Goal: Task Accomplishment & Management: Use online tool/utility

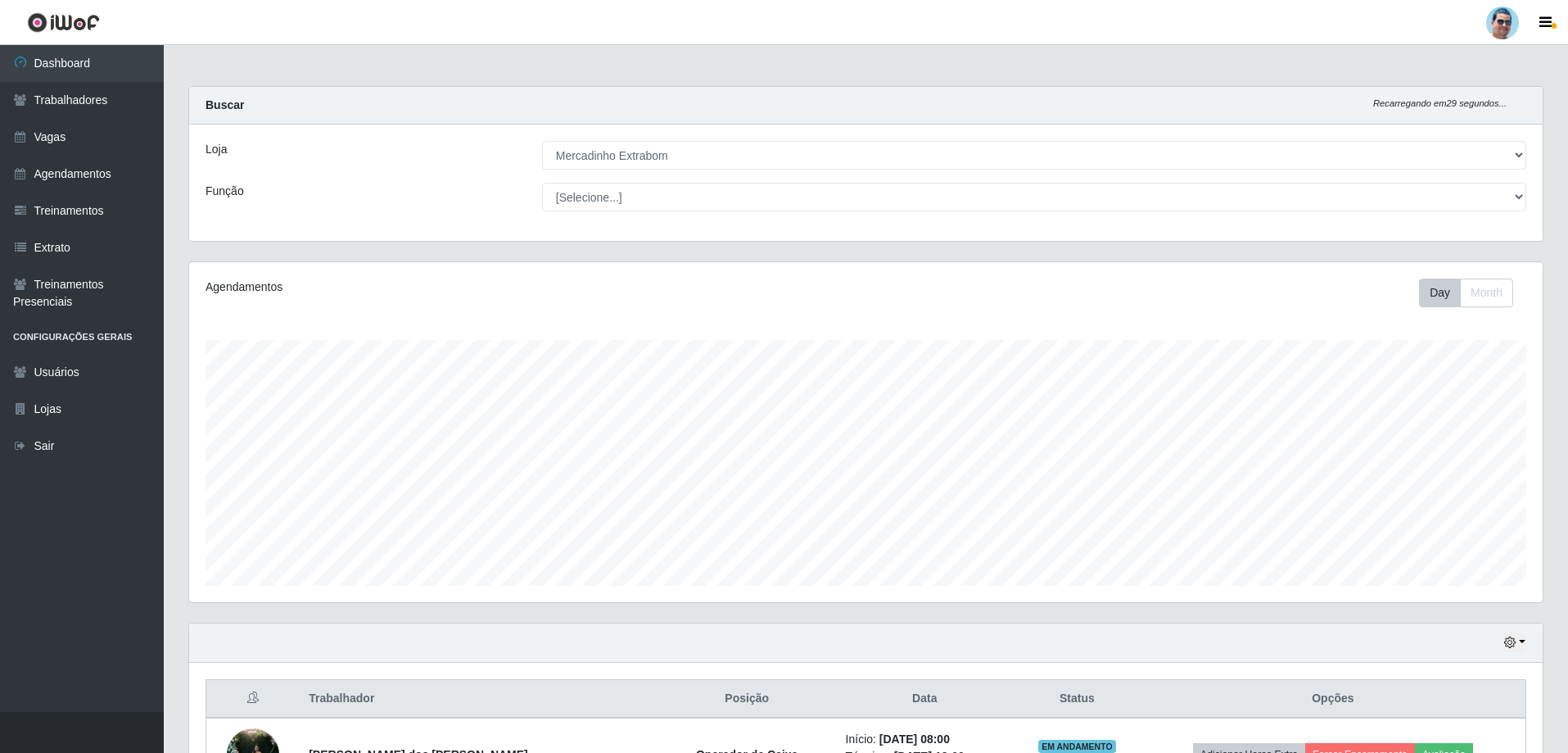
select select "175"
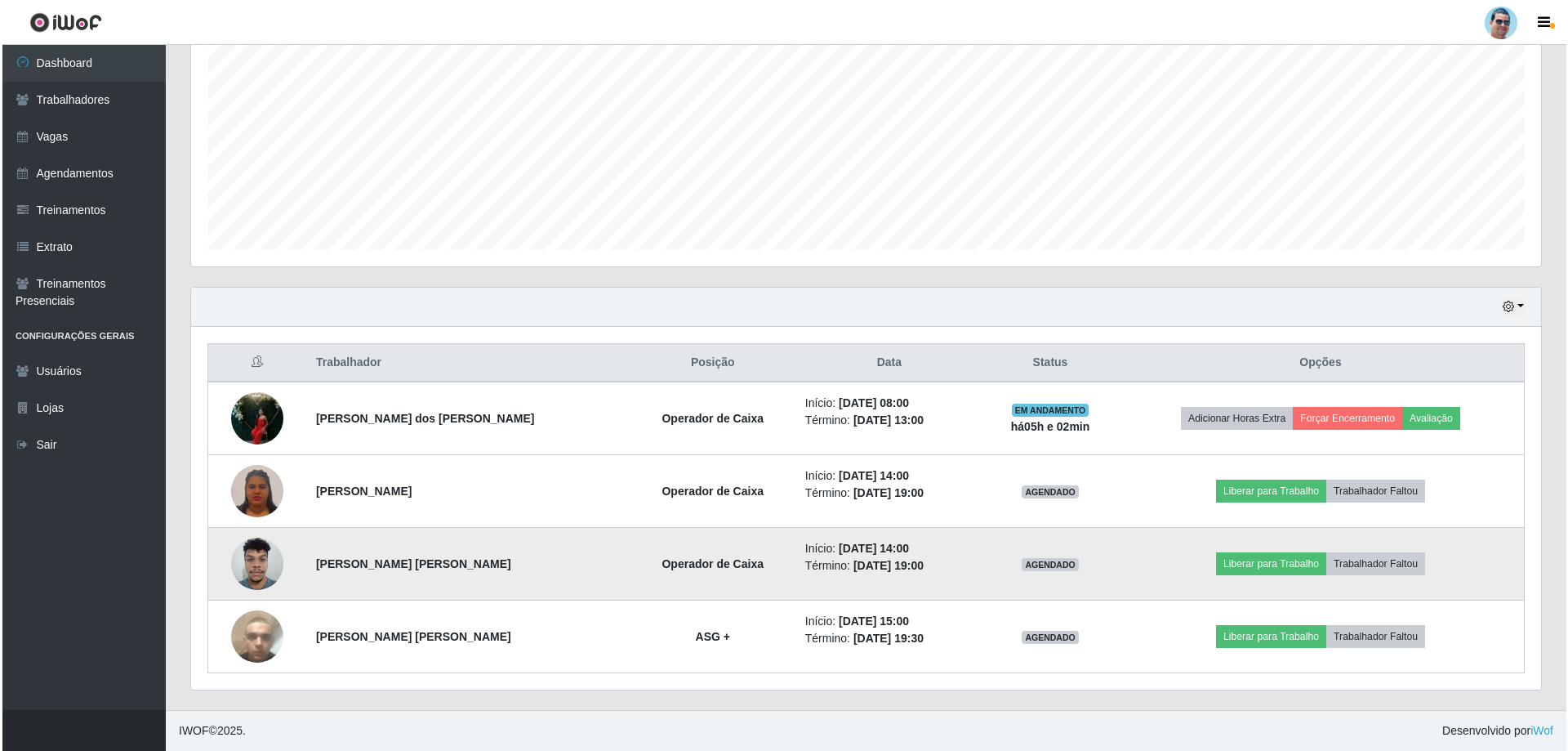
scroll to position [534, 0]
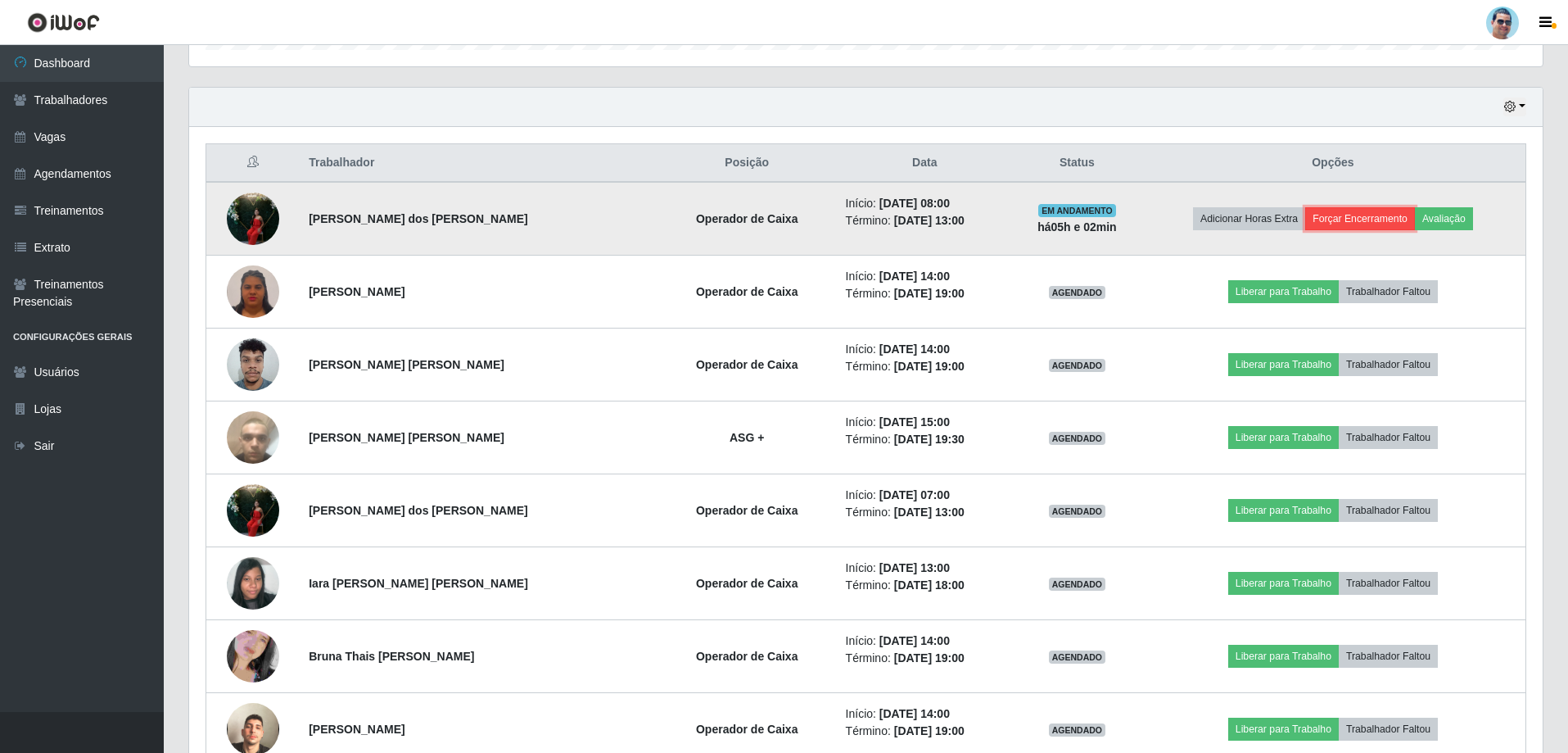
click at [1350, 222] on button "Forçar Encerramento" at bounding box center [1360, 219] width 110 height 23
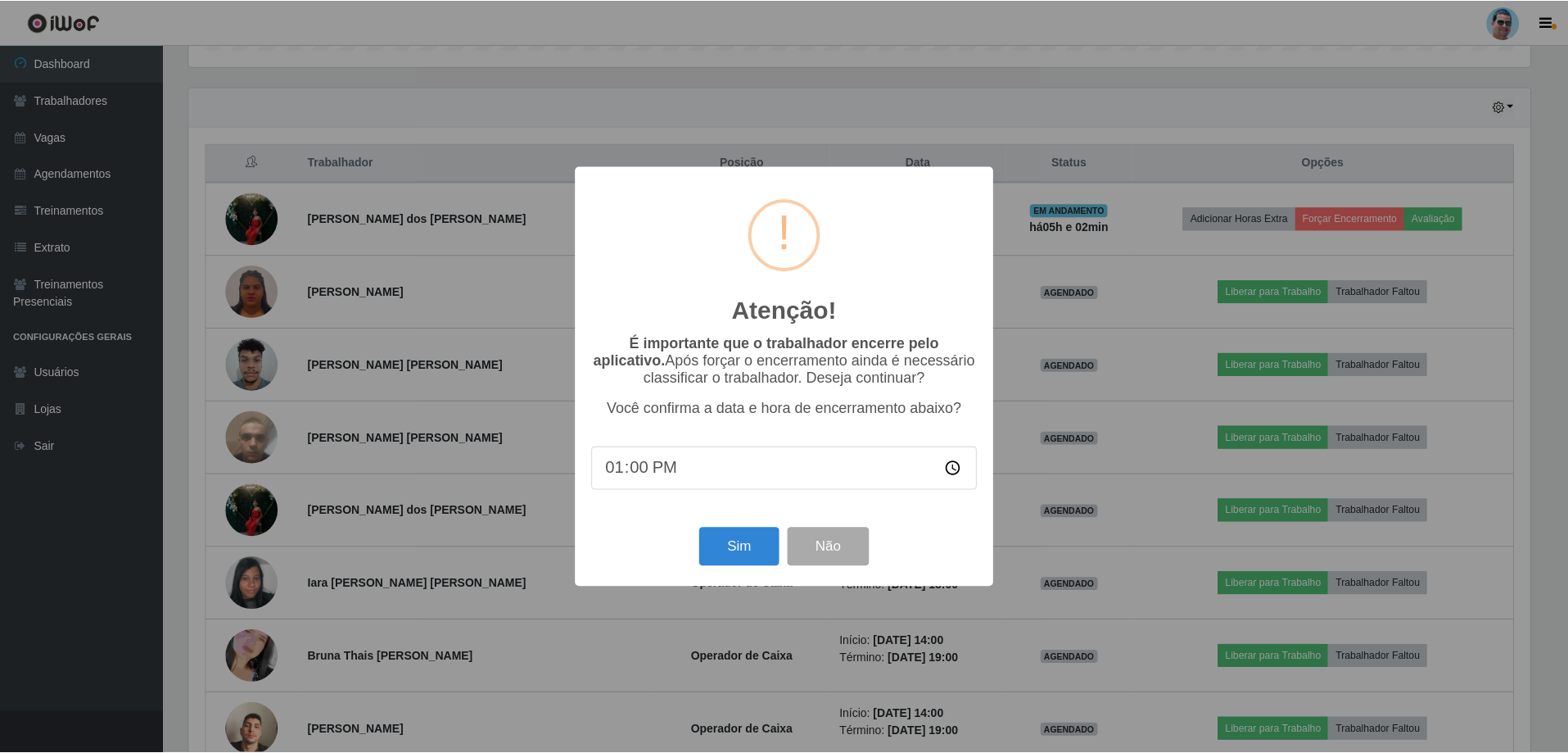
scroll to position [340, 1345]
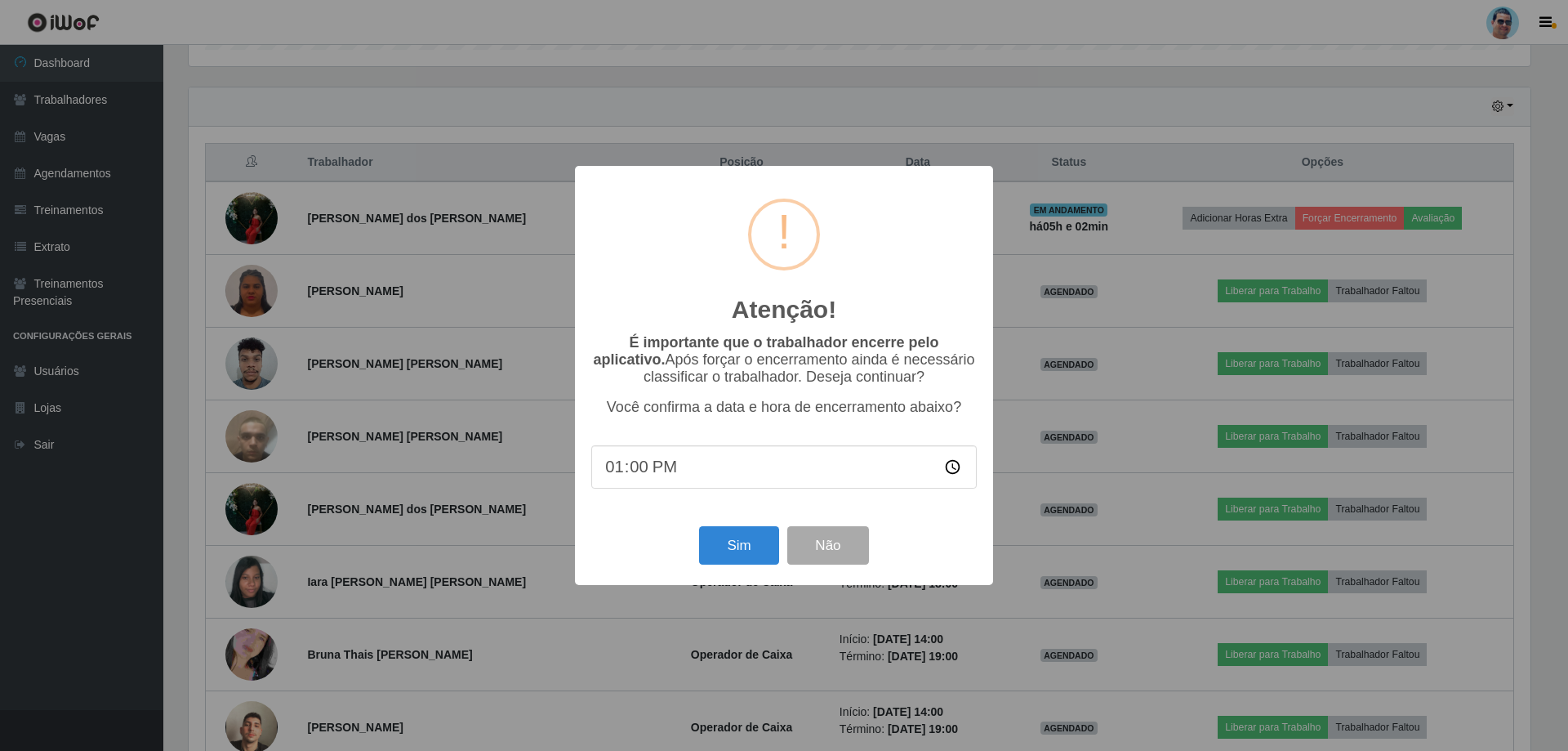
type input "13:02"
click at [761, 541] on button "Sim" at bounding box center [738, 545] width 80 height 38
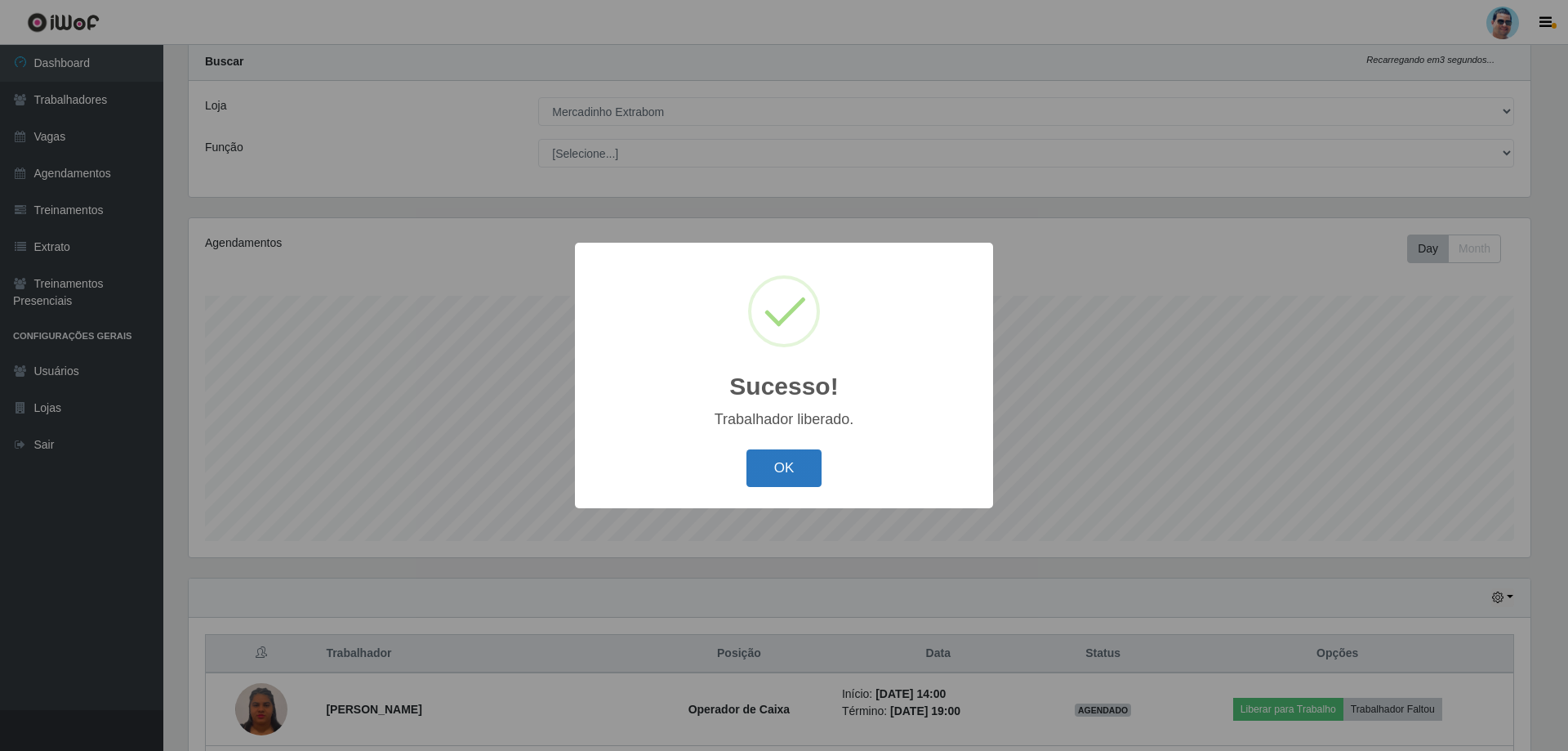
click at [769, 471] on button "OK" at bounding box center [784, 468] width 76 height 38
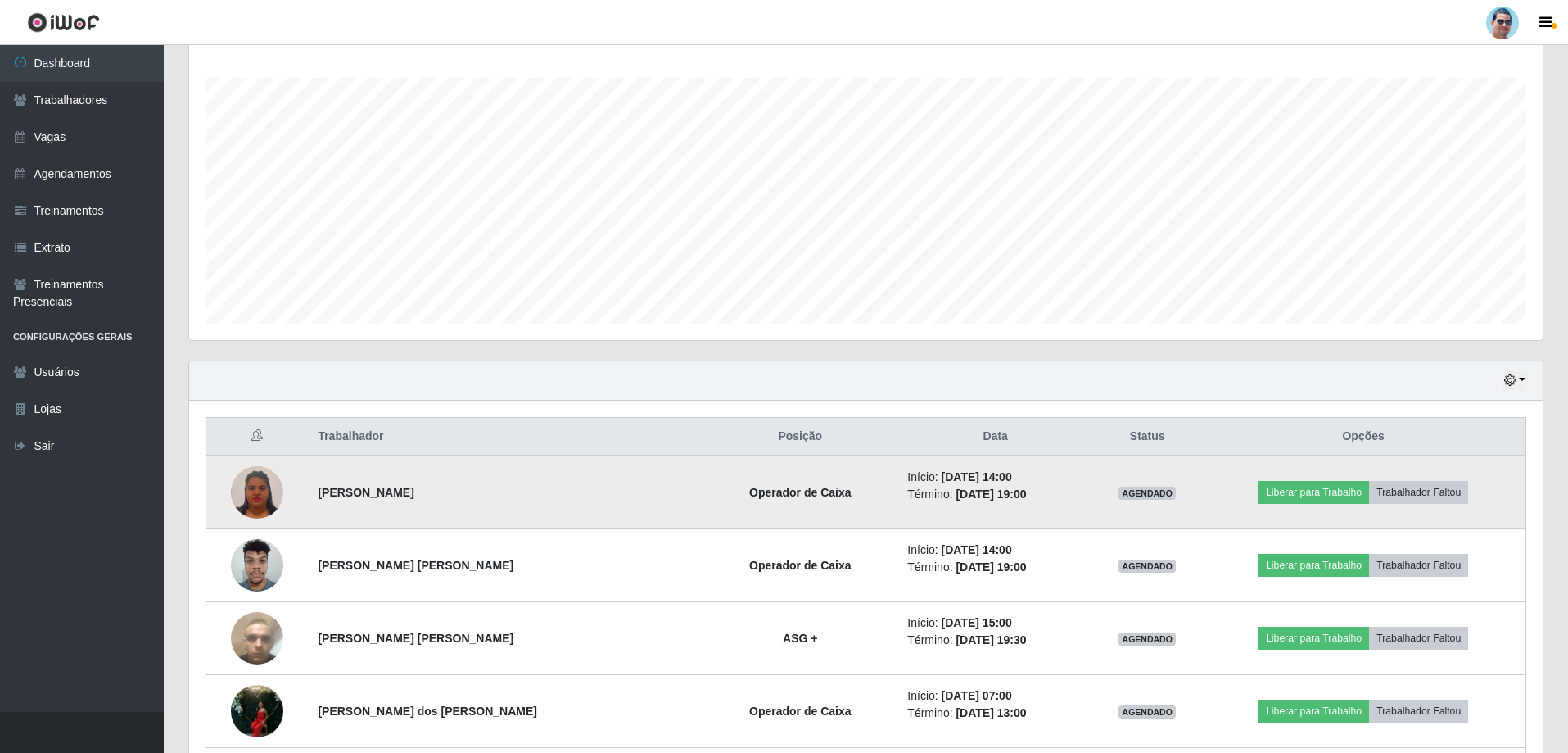
scroll to position [620, 0]
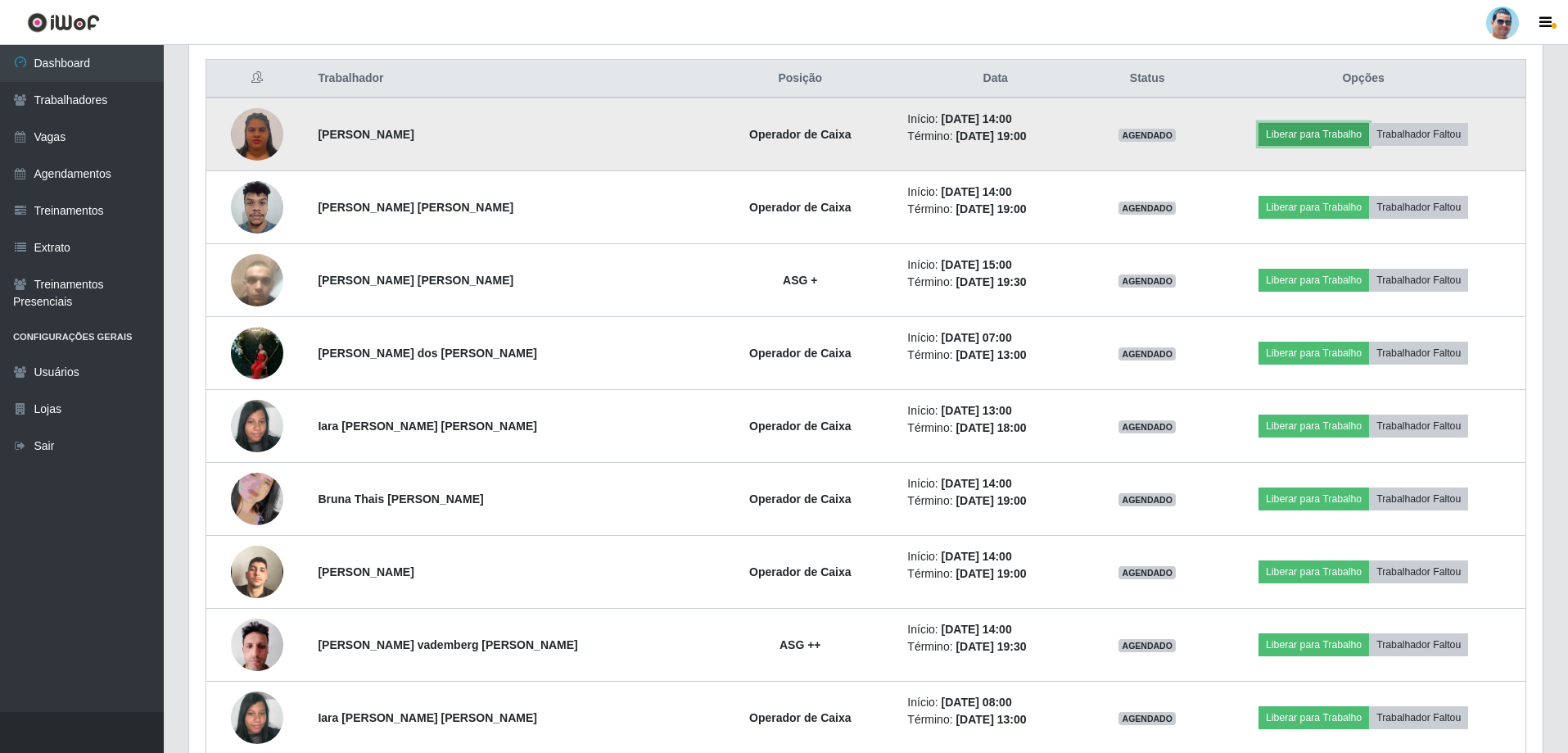
click at [1300, 135] on button "Liberar para Trabalho" at bounding box center [1313, 134] width 111 height 23
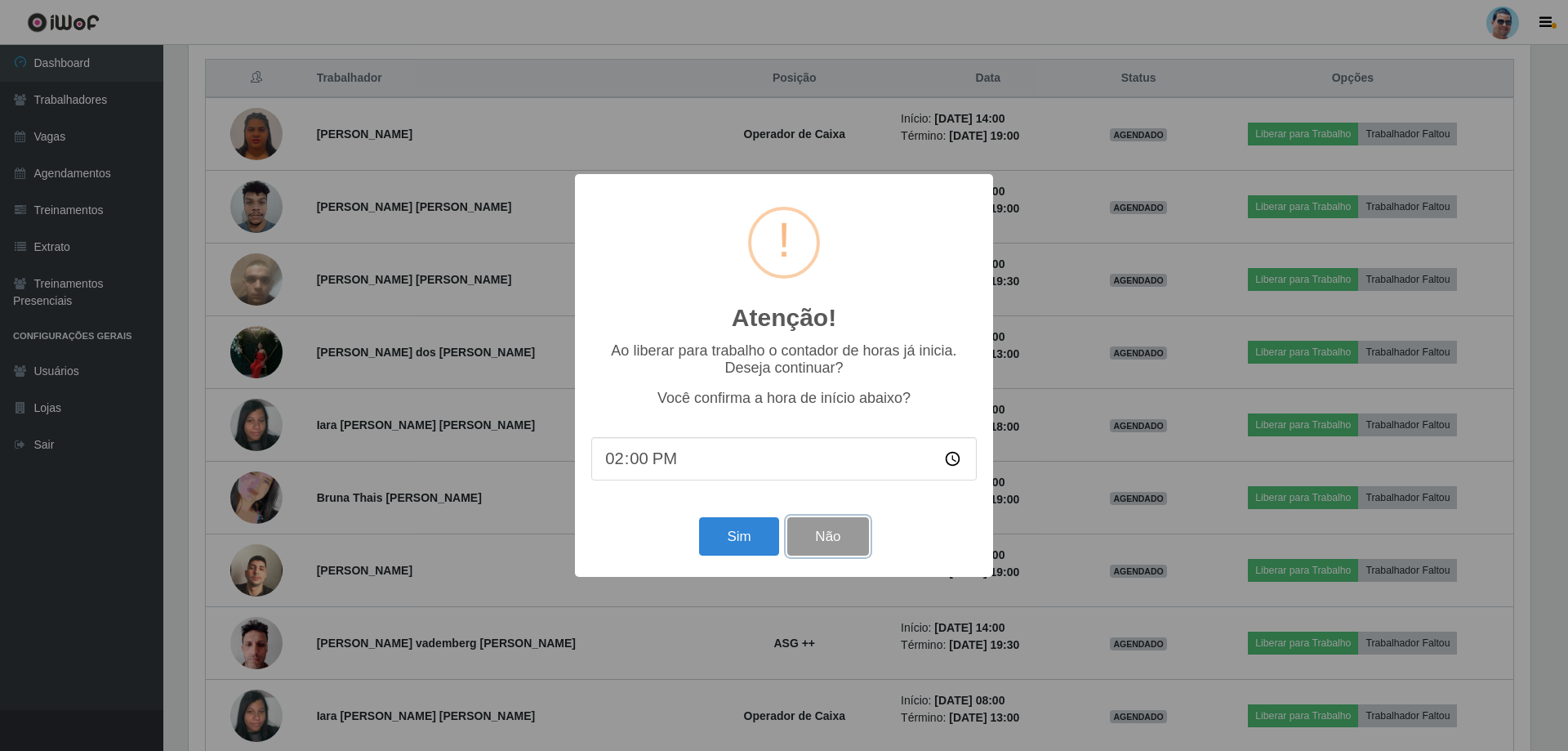
click at [832, 526] on button "Não" at bounding box center [827, 535] width 81 height 38
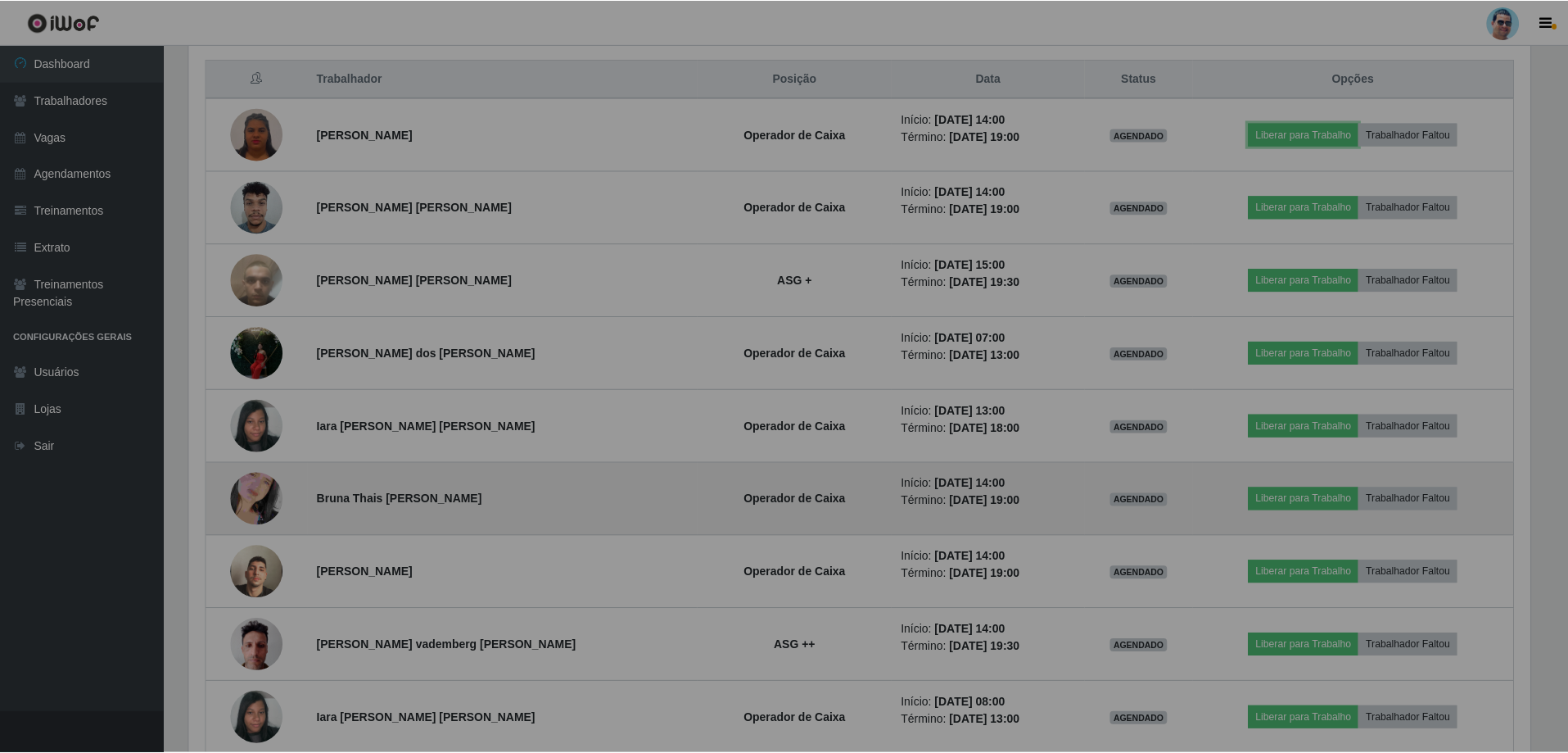
scroll to position [340, 1353]
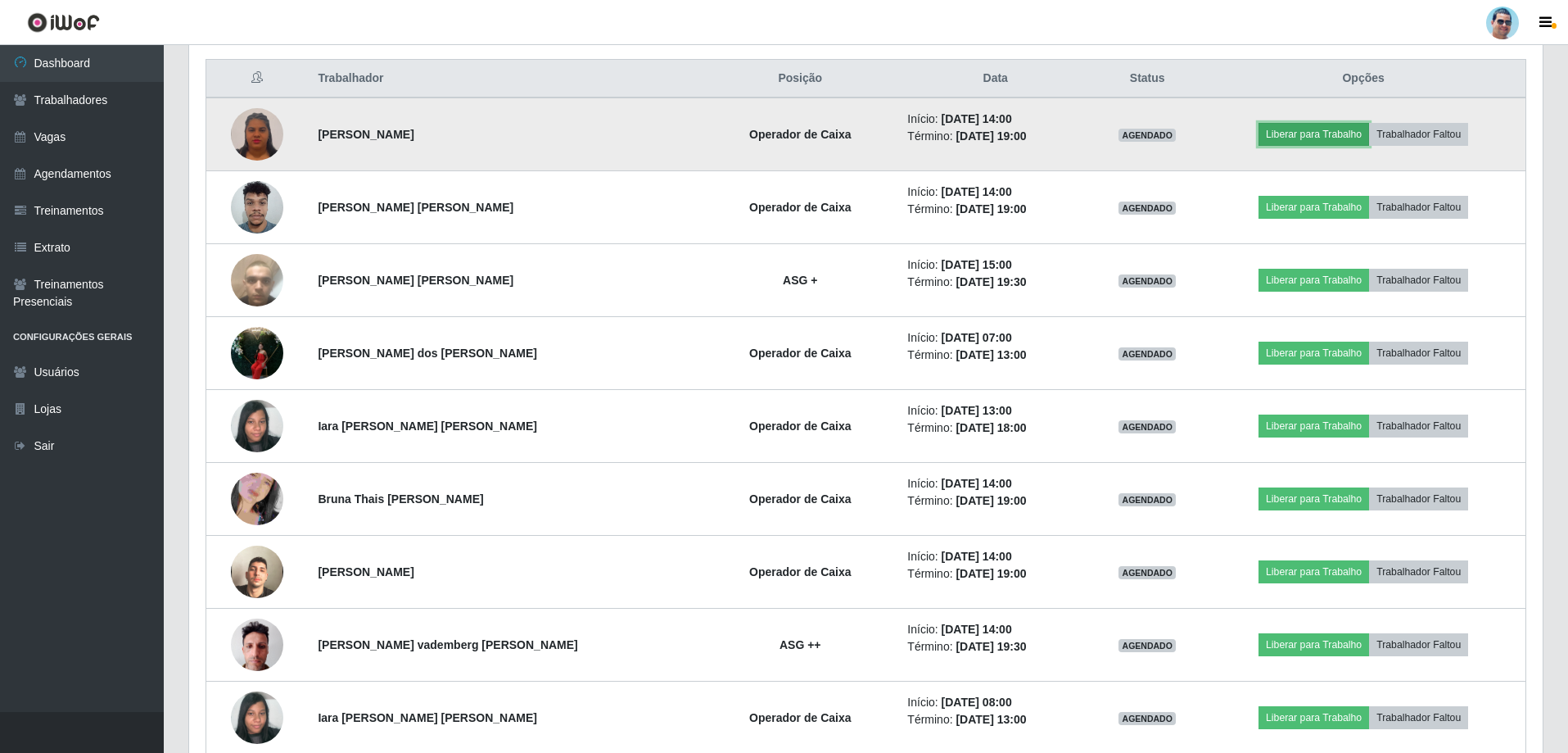
click at [1303, 139] on button "Liberar para Trabalho" at bounding box center [1313, 134] width 111 height 23
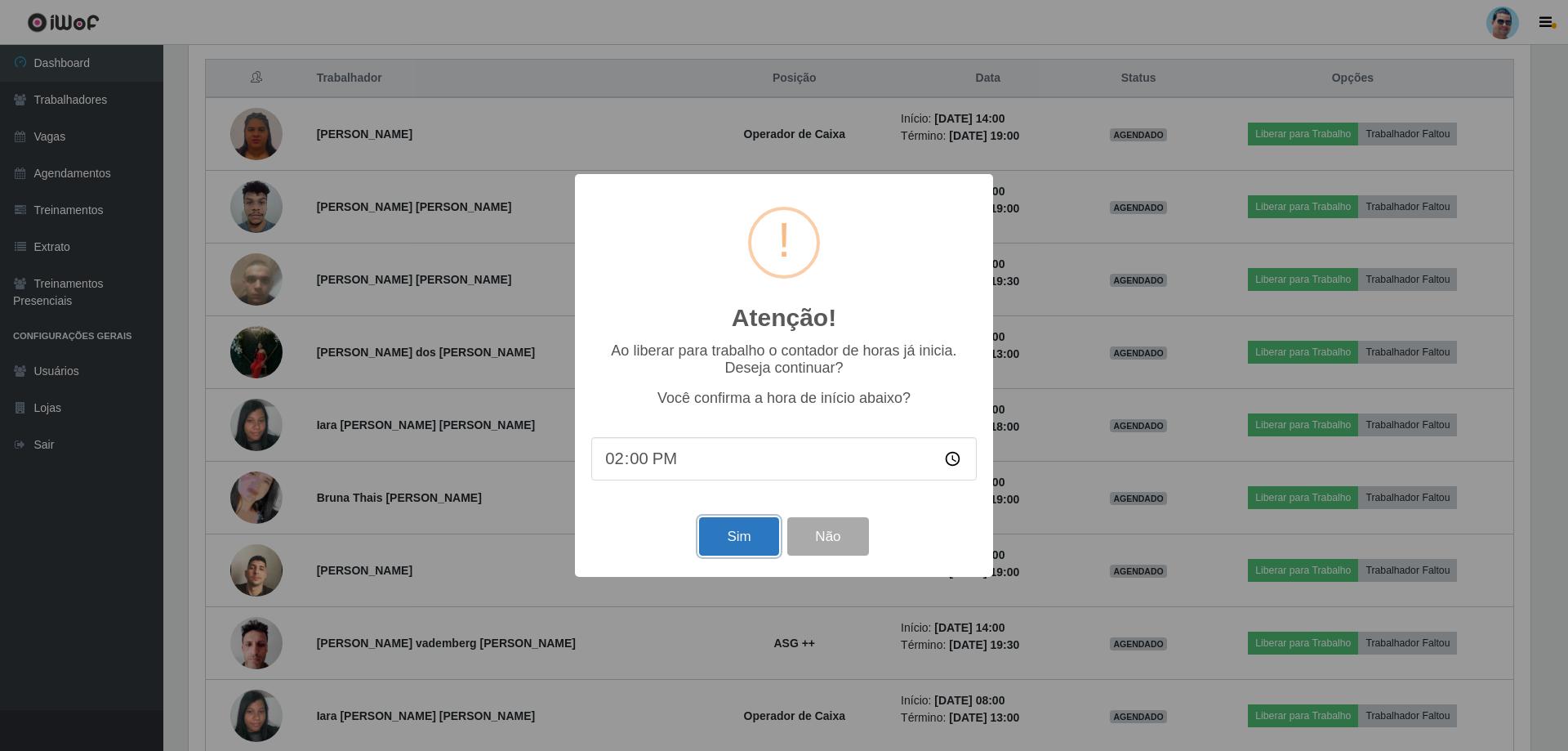
click at [729, 543] on button "Sim" at bounding box center [738, 535] width 80 height 38
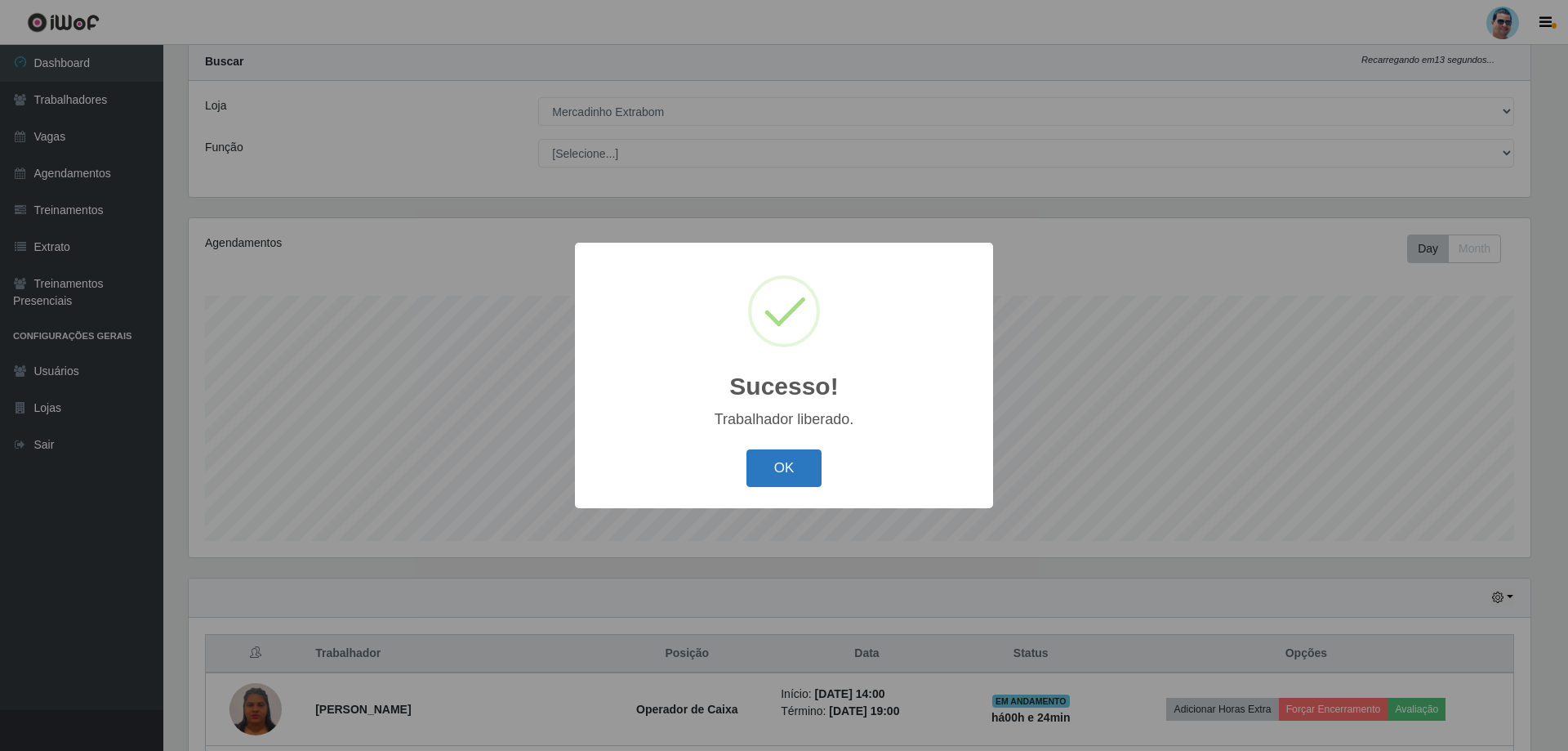
click at [794, 462] on button "OK" at bounding box center [784, 468] width 76 height 38
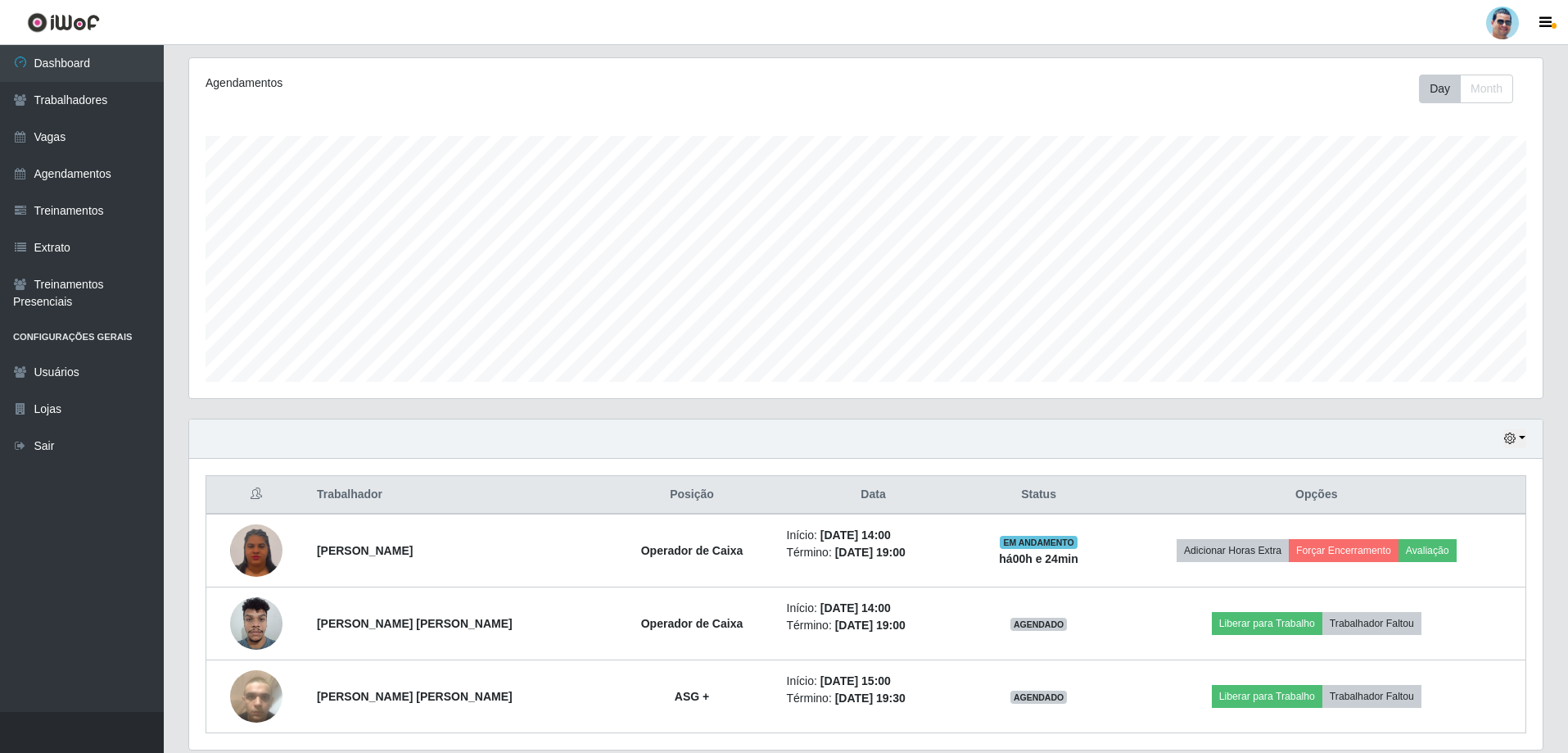
scroll to position [208, 0]
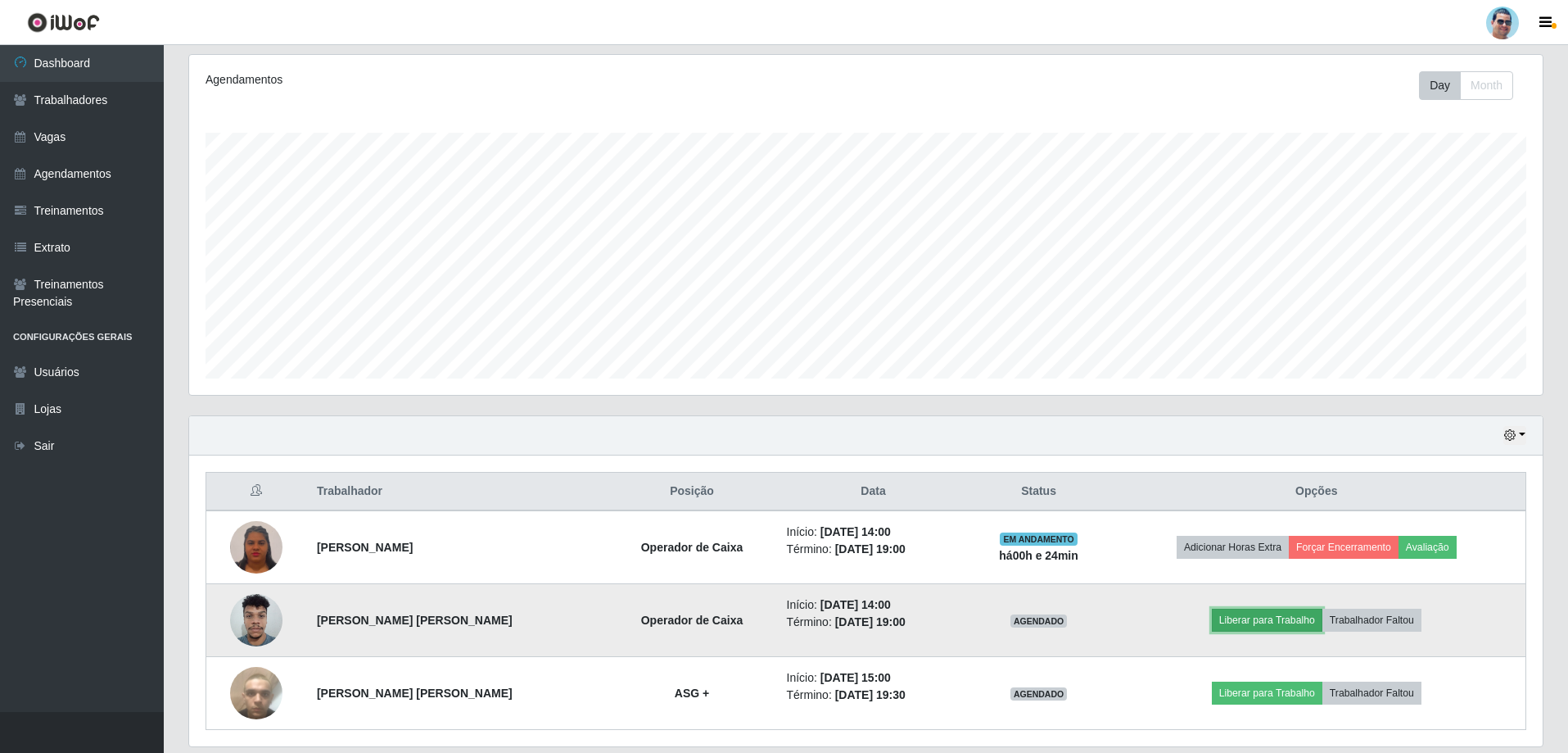
click at [1271, 614] on button "Liberar para Trabalho" at bounding box center [1266, 619] width 111 height 23
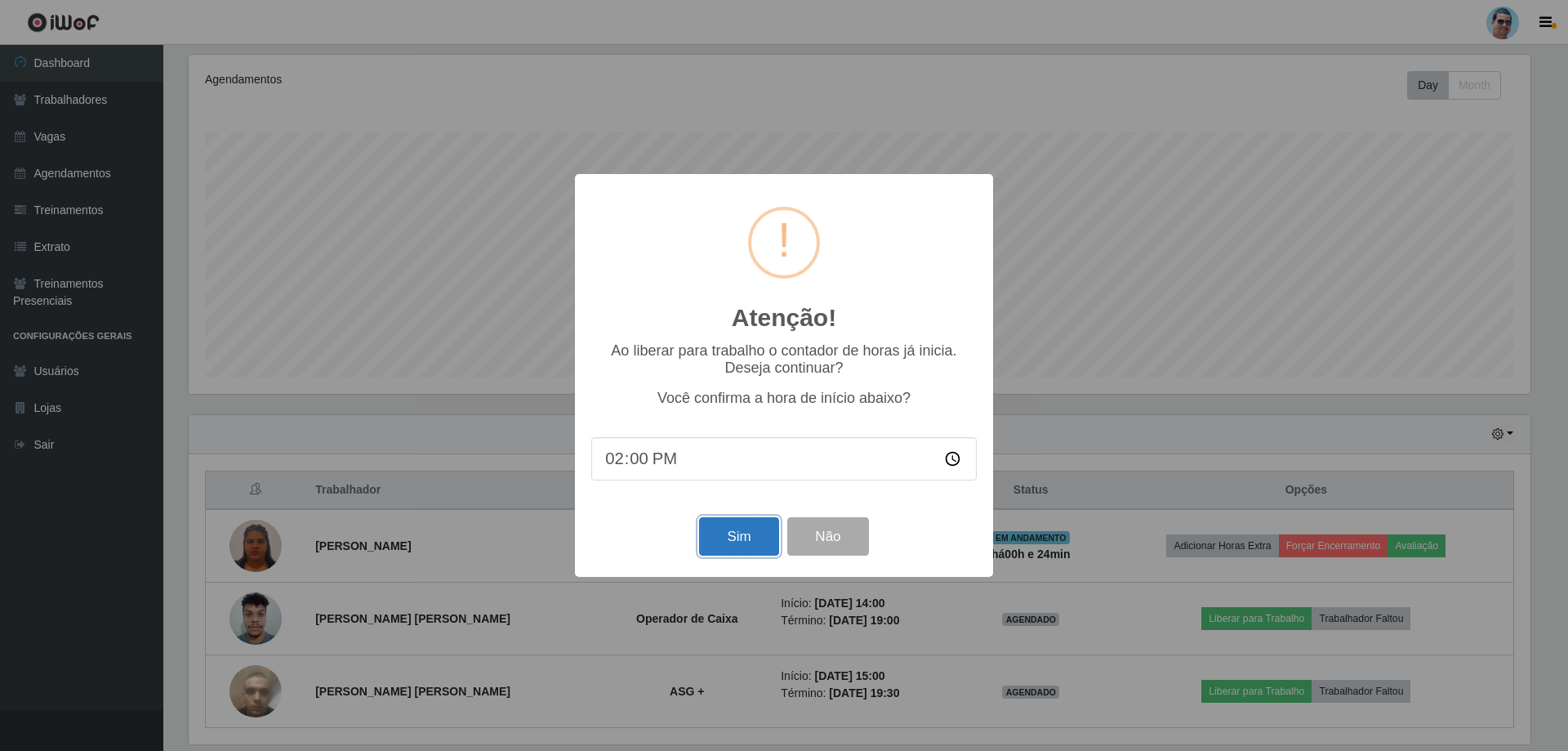
click at [755, 538] on button "Sim" at bounding box center [738, 535] width 80 height 38
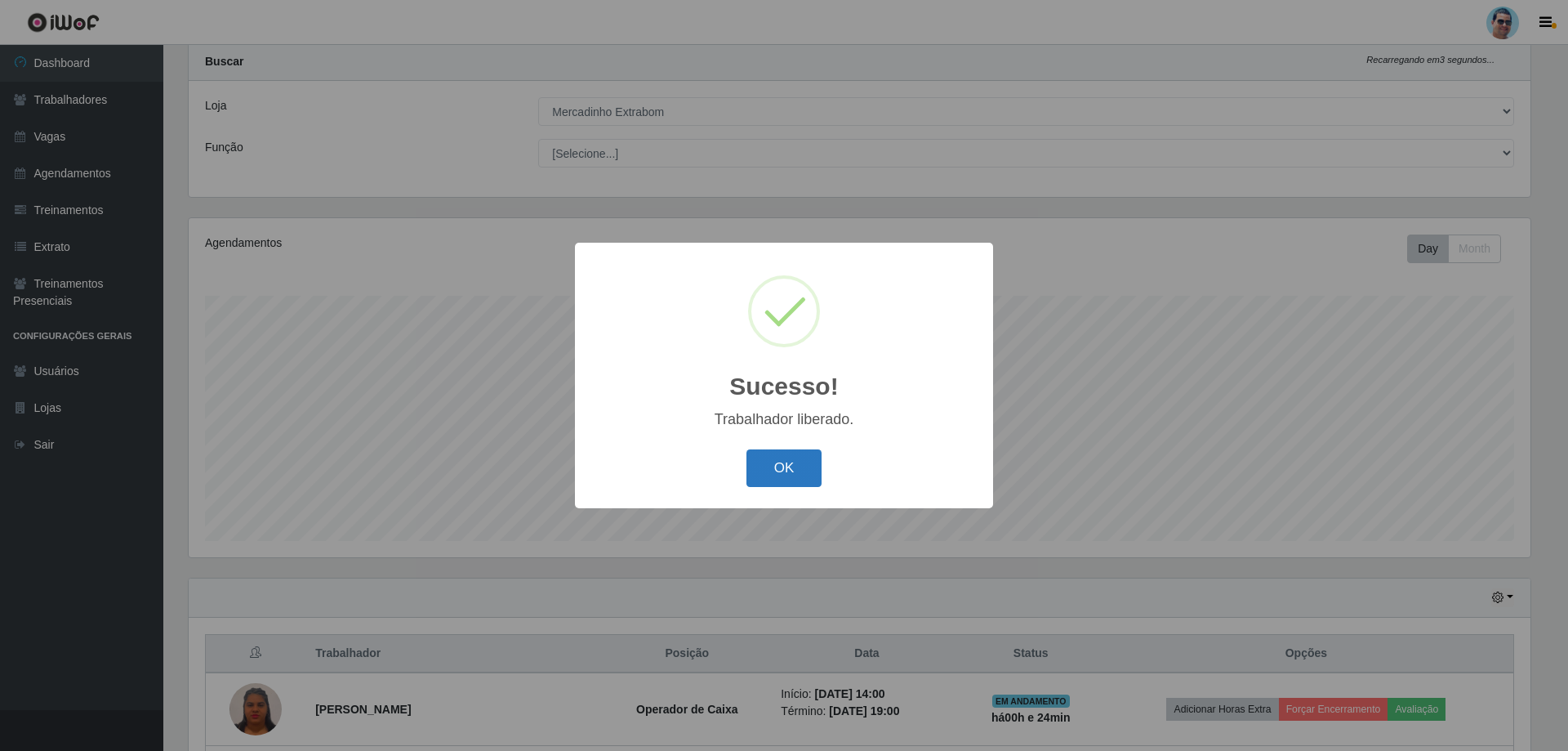
click at [797, 468] on button "OK" at bounding box center [784, 468] width 76 height 38
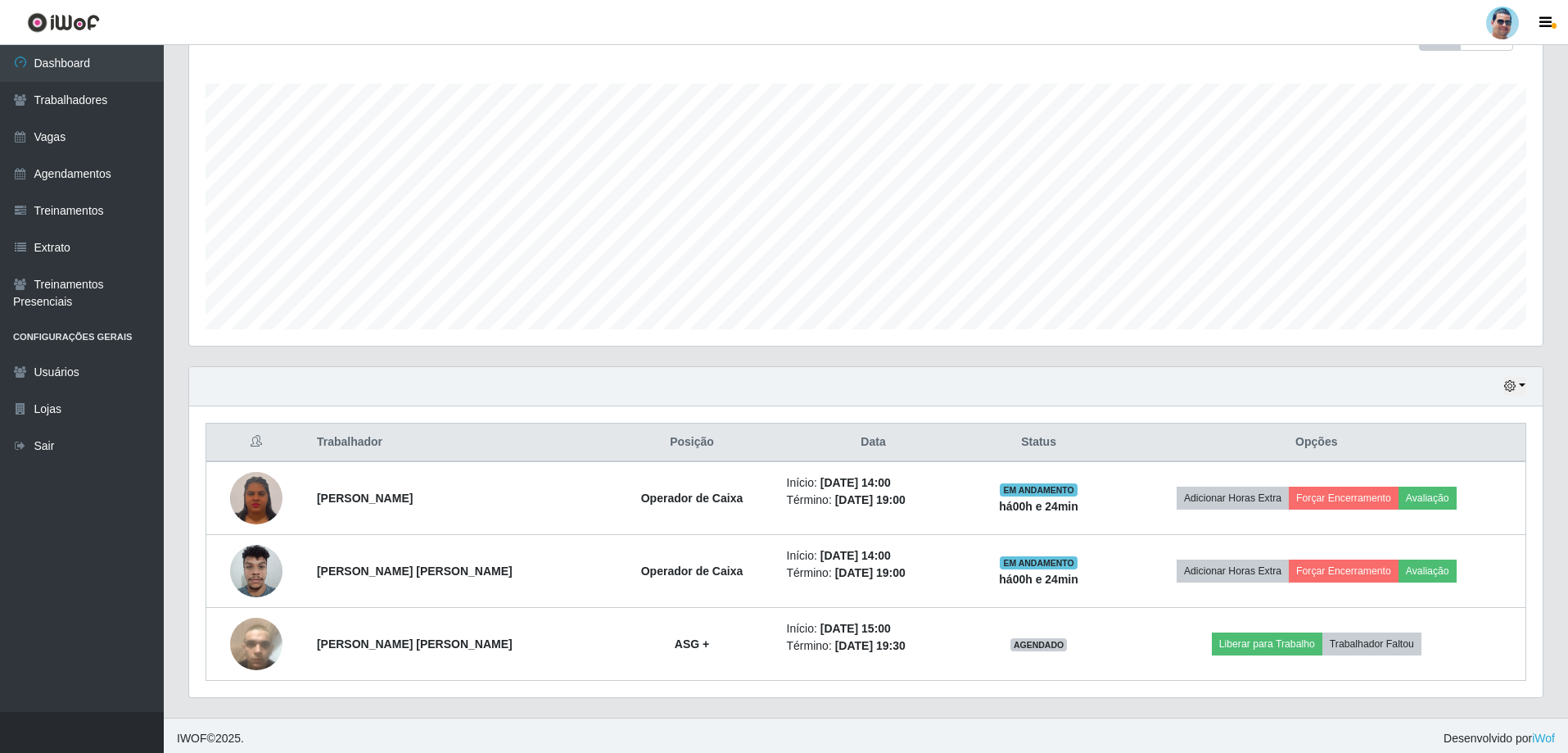
scroll to position [262, 0]
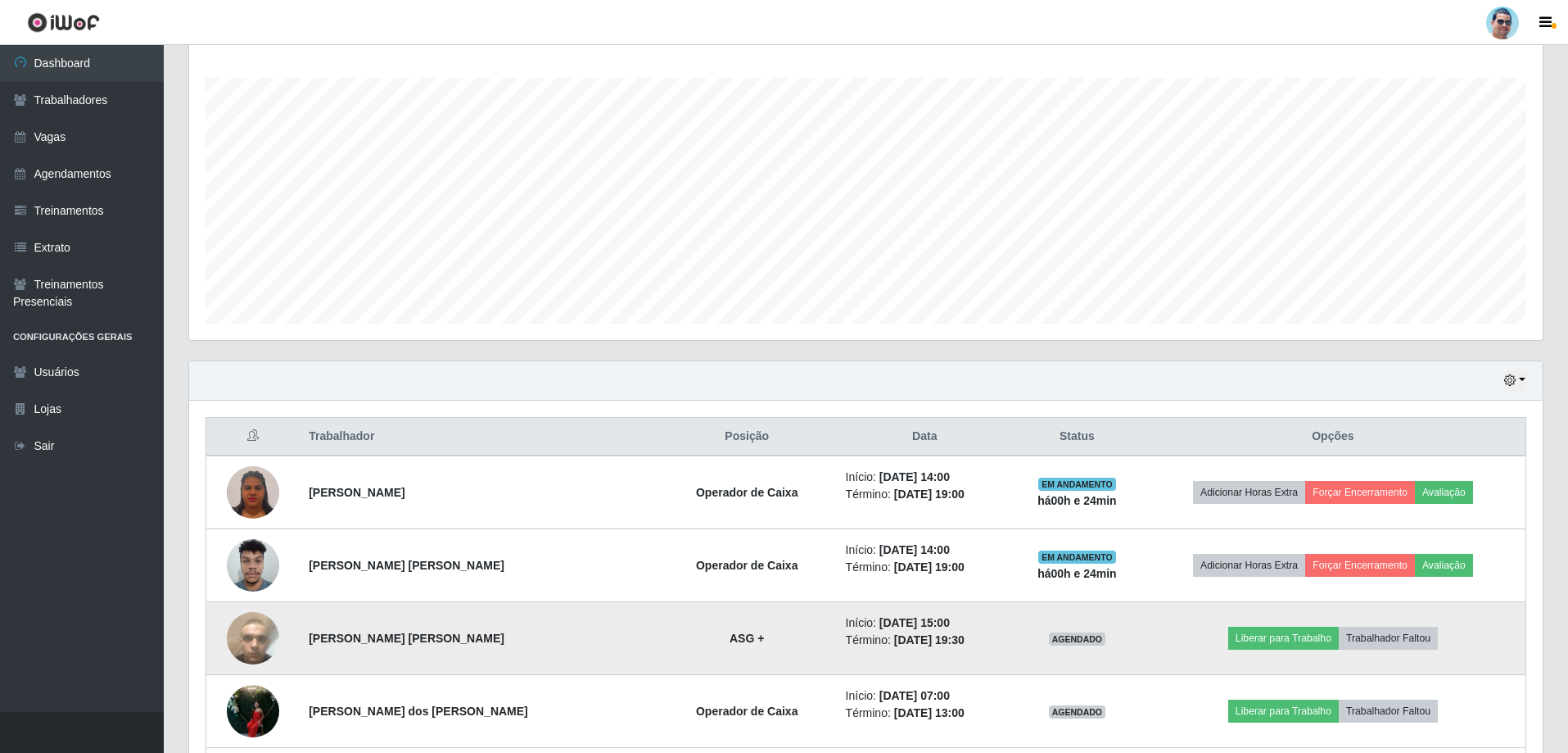
click at [272, 643] on img at bounding box center [252, 637] width 52 height 93
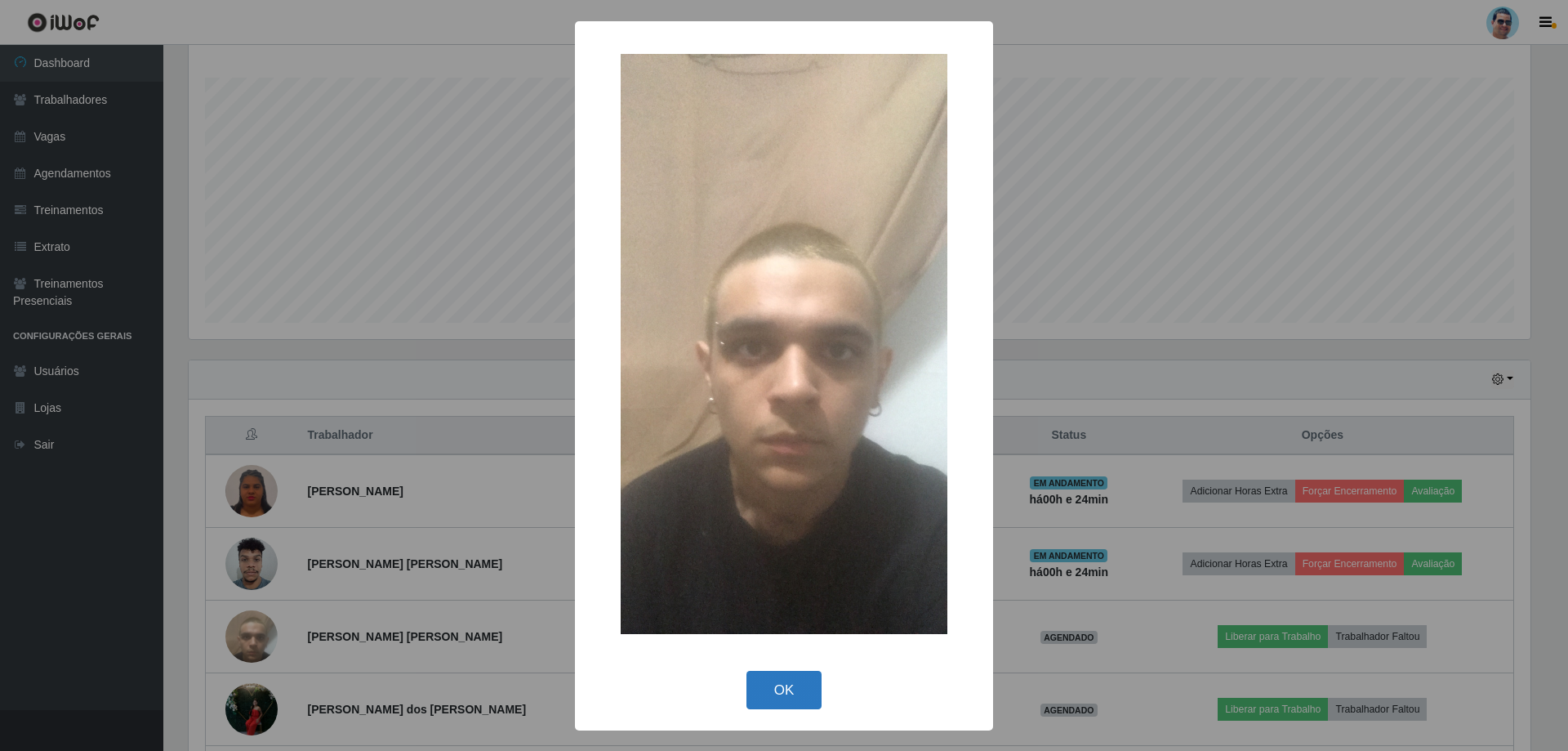
click at [803, 689] on button "OK" at bounding box center [784, 689] width 76 height 38
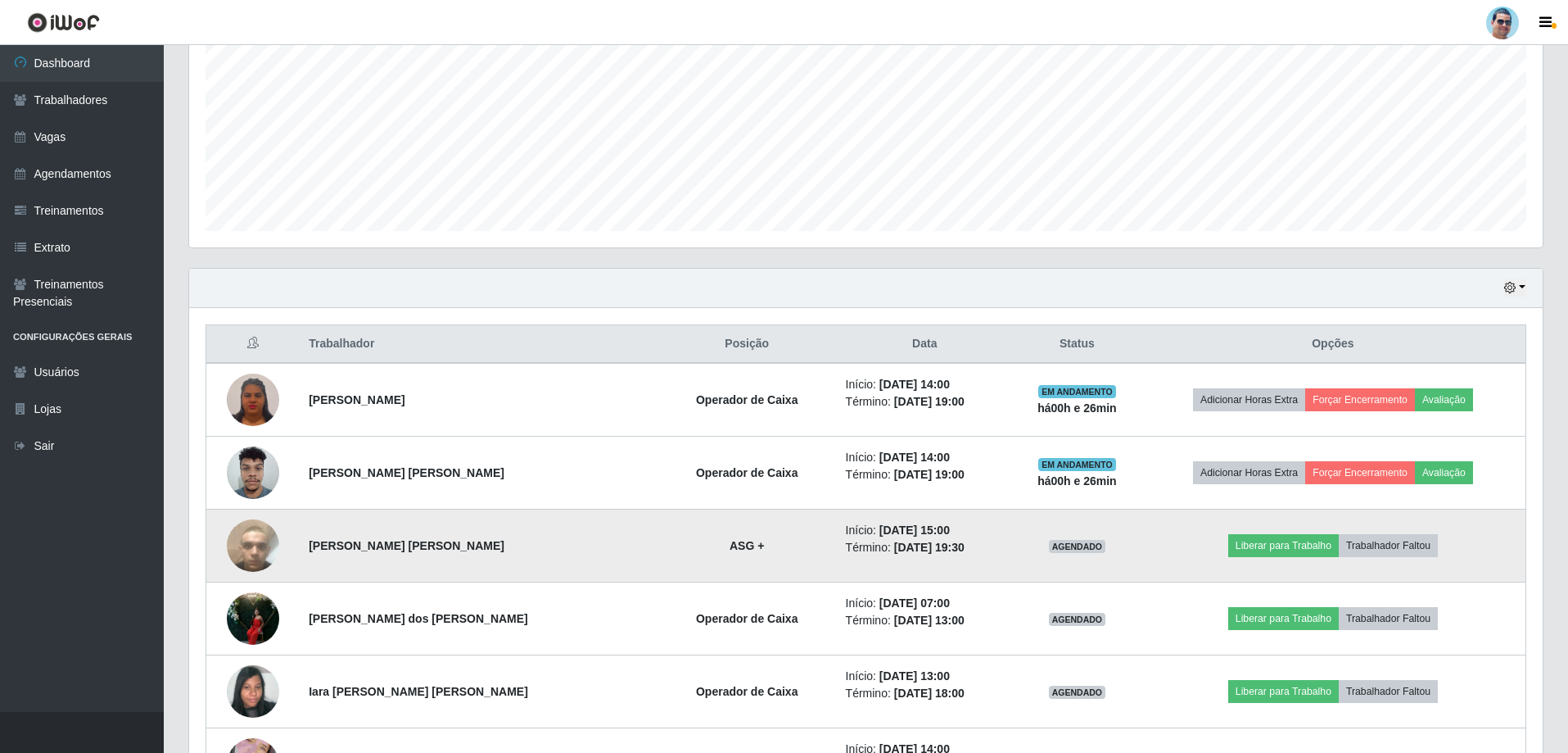
scroll to position [344, 0]
